Goal: Check status

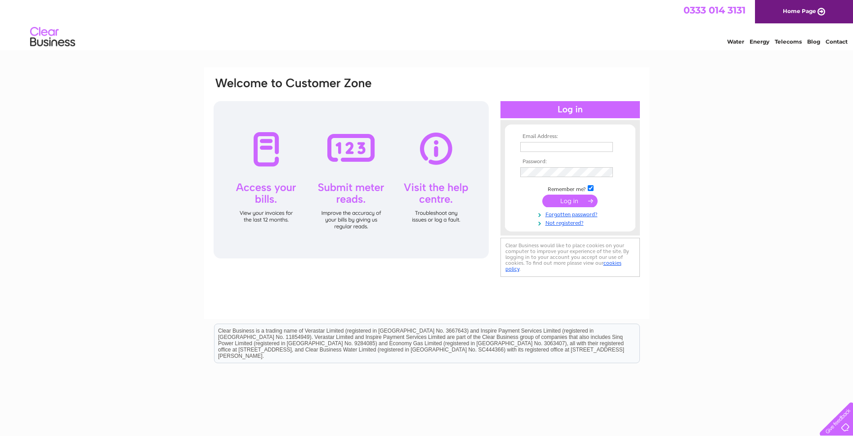
type input "dps1602@yahoo.co.uk"
click at [563, 202] on input "submit" at bounding box center [569, 201] width 55 height 13
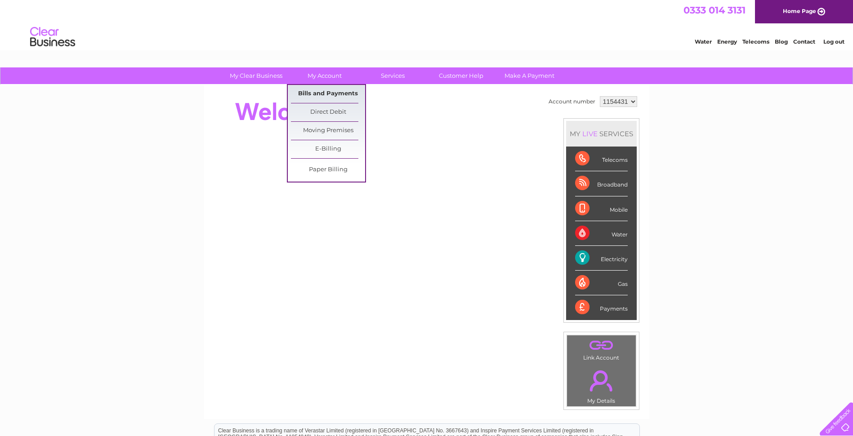
click at [315, 90] on link "Bills and Payments" at bounding box center [328, 94] width 74 height 18
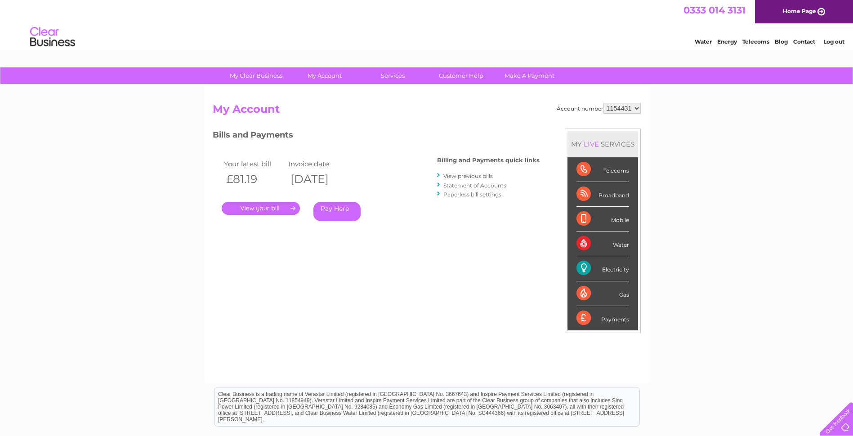
click at [272, 210] on link "." at bounding box center [261, 208] width 78 height 13
